Goal: Task Accomplishment & Management: Manage account settings

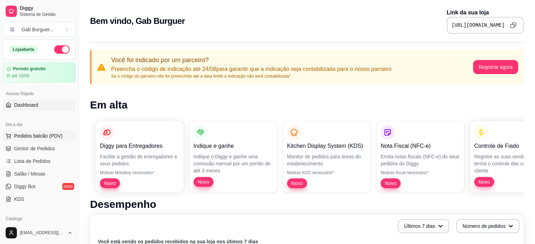
click at [53, 140] on button "Pedidos balcão (PDV)" at bounding box center [39, 135] width 73 height 11
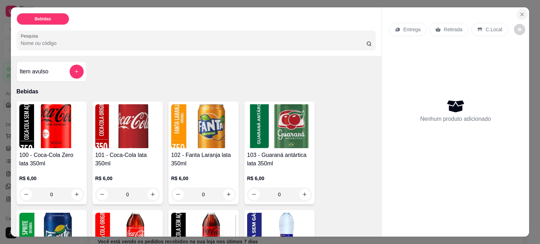
click at [516, 12] on button "Close" at bounding box center [521, 14] width 11 height 11
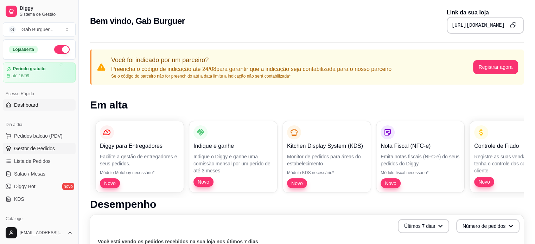
click at [46, 150] on span "Gestor de Pedidos" at bounding box center [34, 148] width 41 height 7
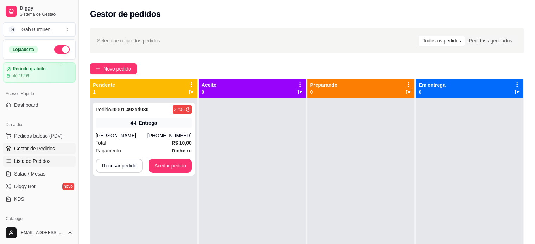
click at [41, 160] on span "Lista de Pedidos" at bounding box center [32, 161] width 37 height 7
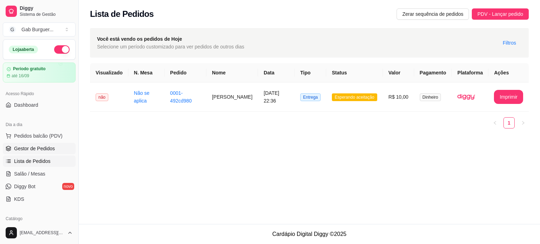
click at [39, 152] on span "Gestor de Pedidos" at bounding box center [34, 148] width 41 height 7
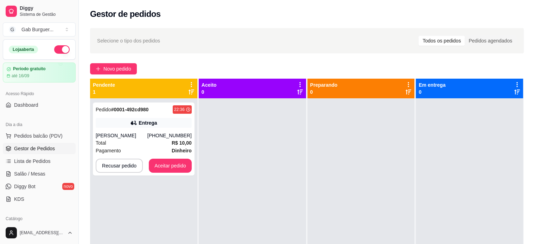
click at [57, 52] on button "button" at bounding box center [61, 49] width 15 height 8
click at [179, 106] on div "22:36" at bounding box center [182, 109] width 19 height 8
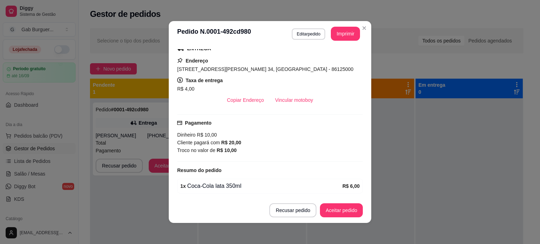
scroll to position [70, 0]
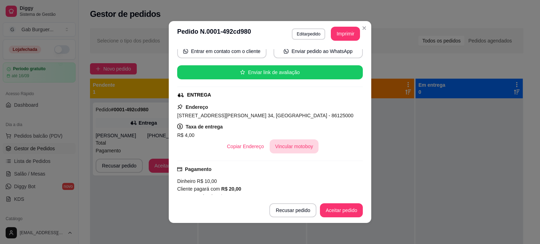
click at [278, 146] on button "Vincular motoboy" at bounding box center [294, 147] width 49 height 14
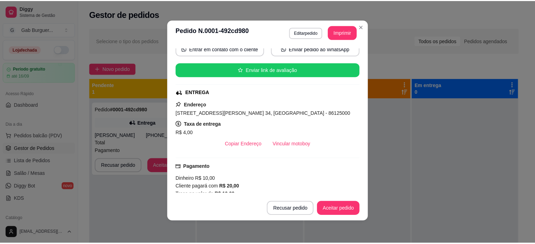
scroll to position [0, 0]
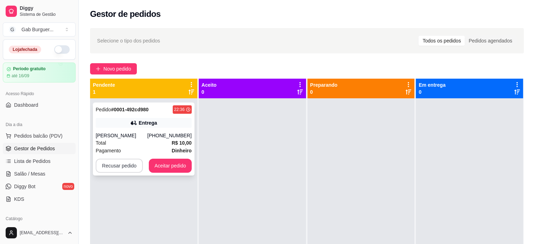
click at [130, 168] on button "Recusar pedido" at bounding box center [119, 166] width 47 height 14
click at [128, 150] on button "Sim" at bounding box center [138, 148] width 28 height 14
